Goal: Transaction & Acquisition: Subscribe to service/newsletter

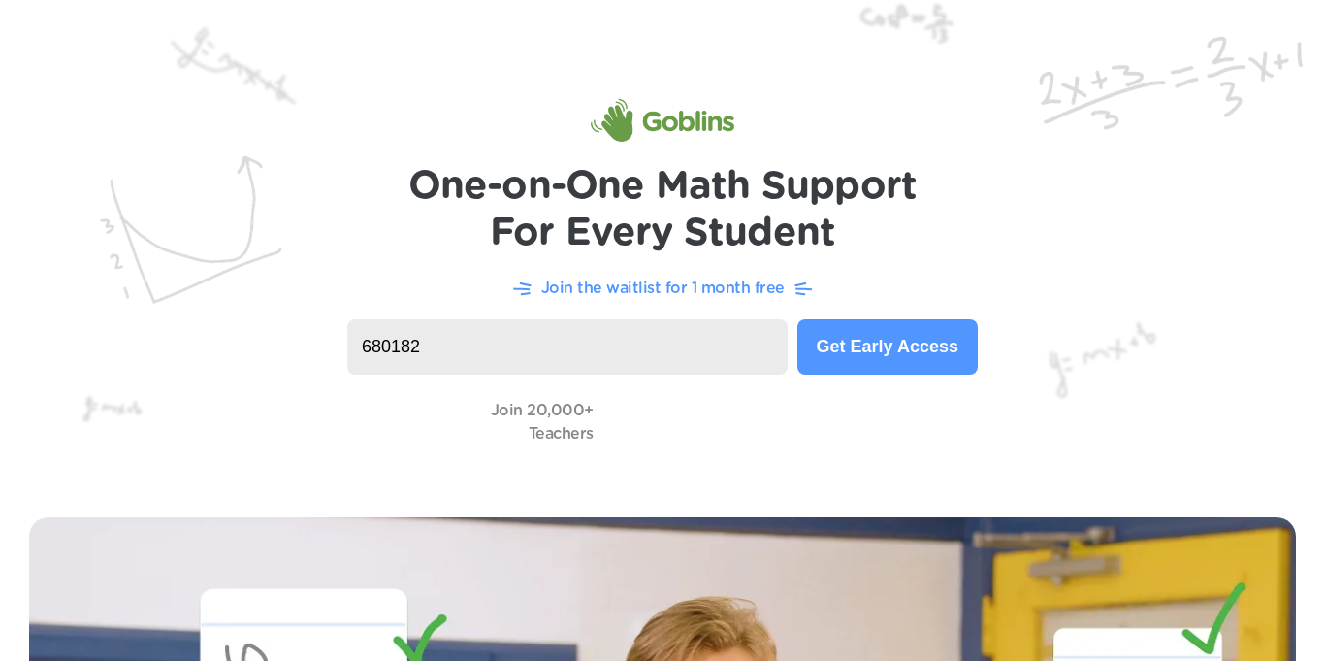
type input "680182"
click at [887, 338] on button "Get Early Access" at bounding box center [888, 346] width 180 height 55
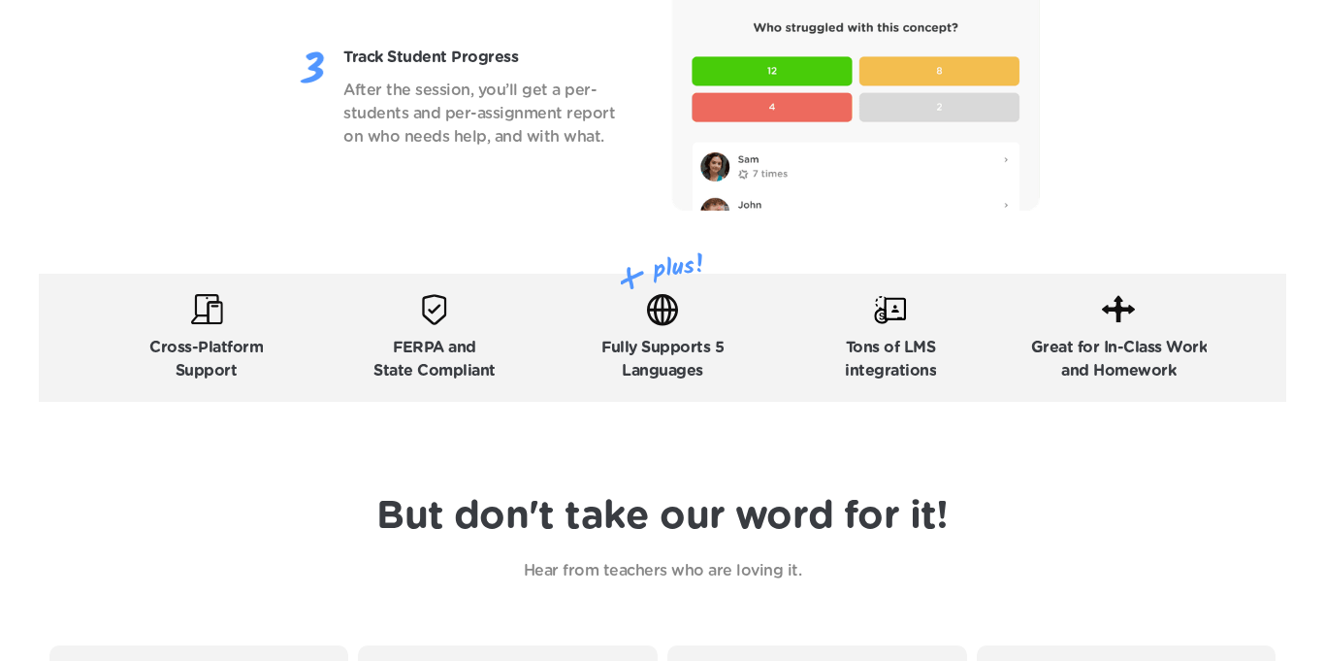
scroll to position [2897, 0]
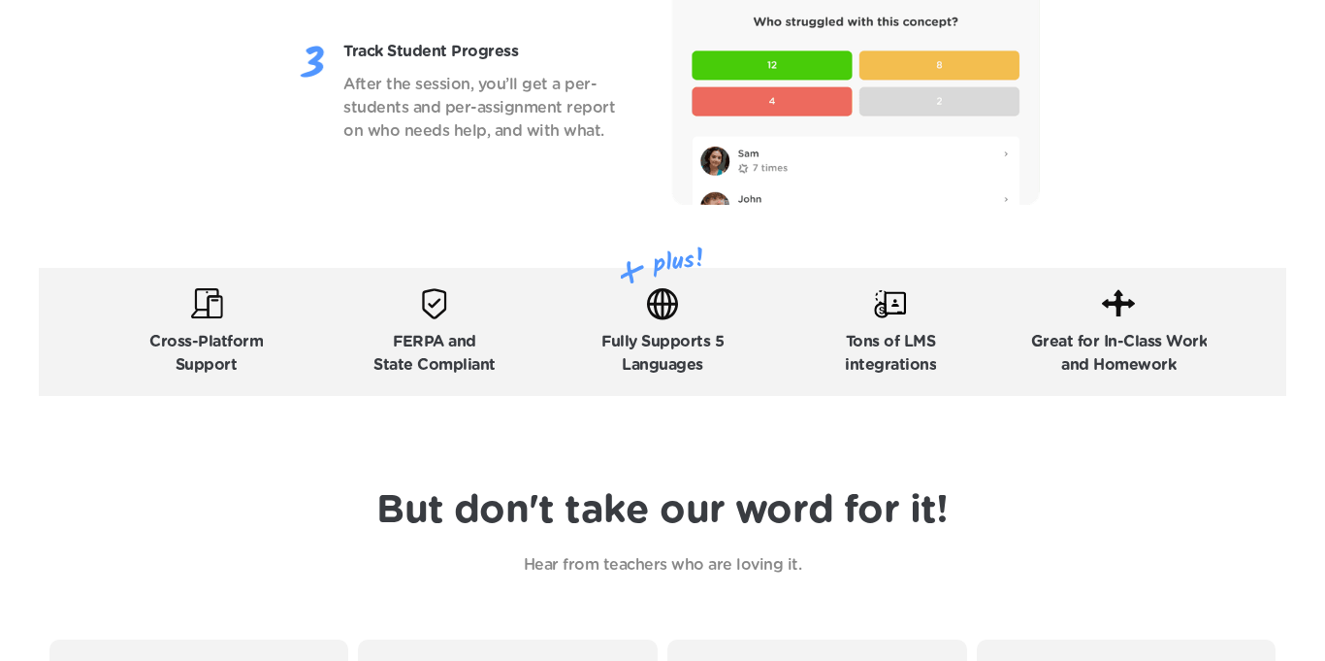
click at [1082, 330] on p "Great for In-Class Work and Homework" at bounding box center [1119, 353] width 177 height 47
click at [1123, 335] on p "Great for In-Class Work and Homework" at bounding box center [1119, 353] width 177 height 47
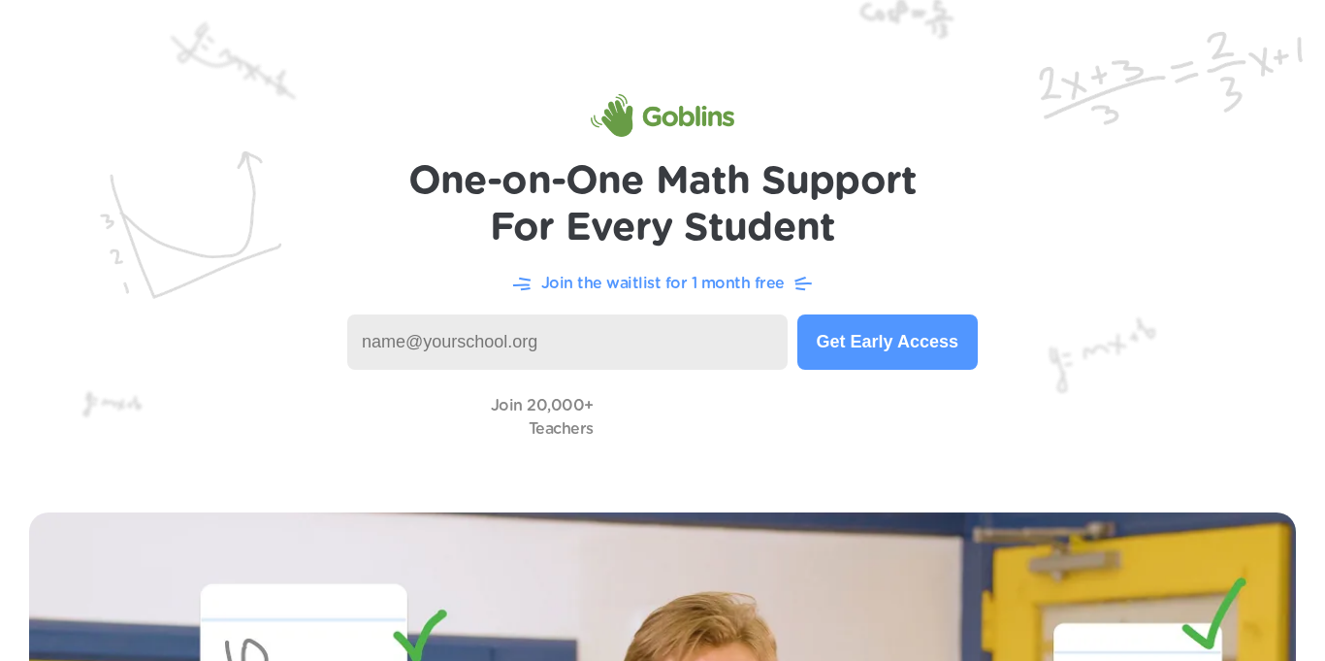
scroll to position [1, 0]
